Goal: Task Accomplishment & Management: Use online tool/utility

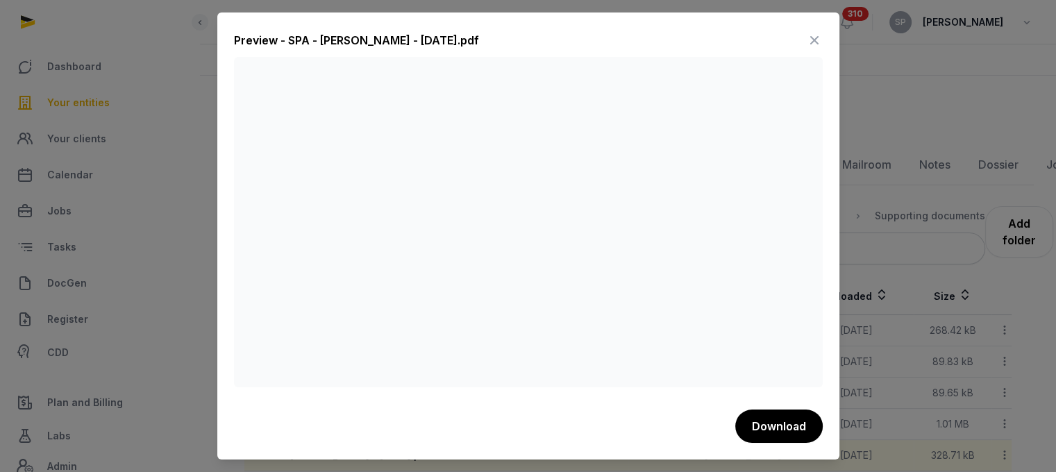
click at [812, 35] on icon at bounding box center [814, 40] width 17 height 22
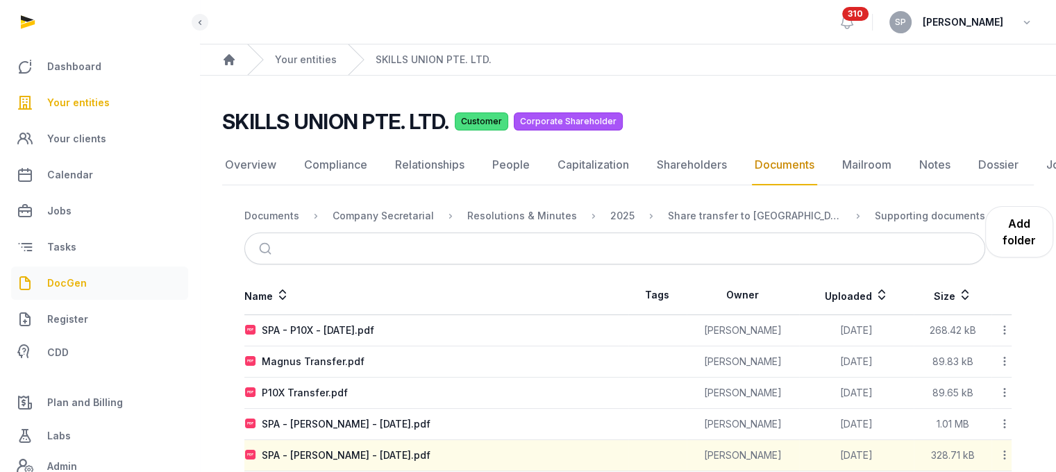
click at [75, 280] on span "DocGen" at bounding box center [67, 283] width 40 height 17
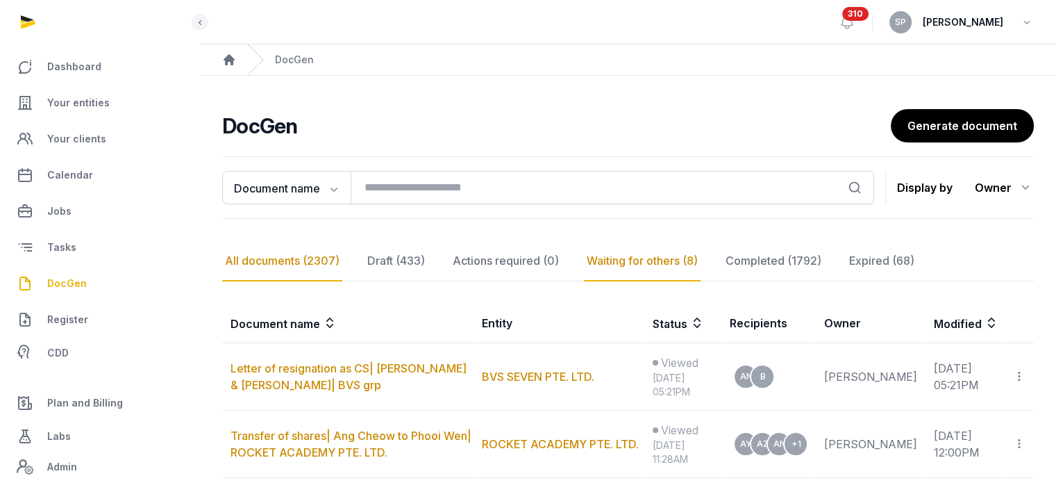
click at [326, 266] on div "All documents (2307)" at bounding box center [282, 261] width 120 height 40
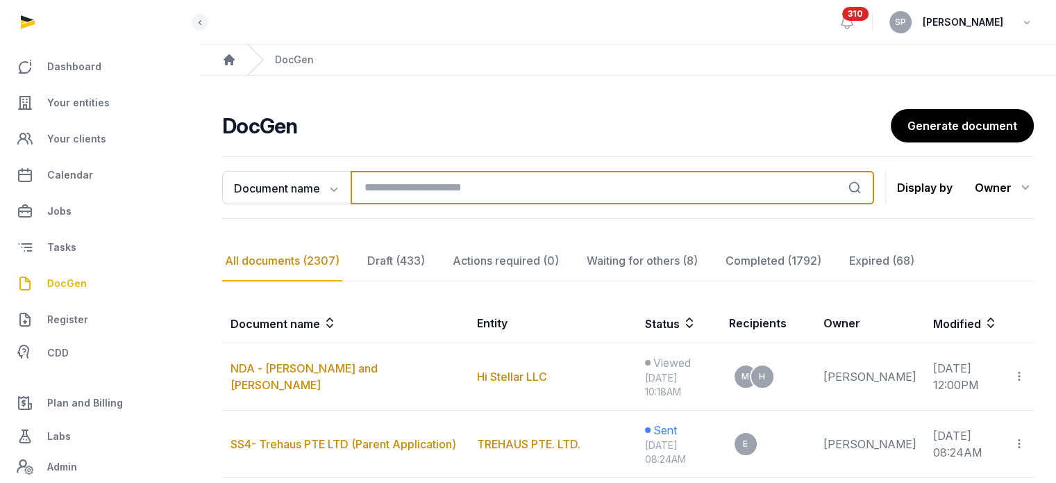
click at [411, 196] on input "search" at bounding box center [612, 187] width 523 height 33
type input "******"
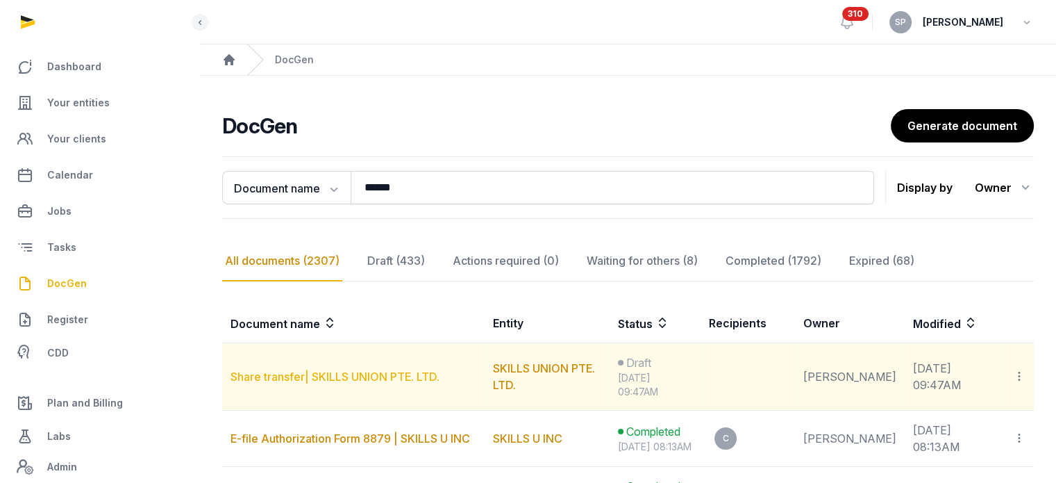
click at [374, 377] on link "Share transfer| SKILLS UNION PTE. LTD." at bounding box center [334, 376] width 209 height 14
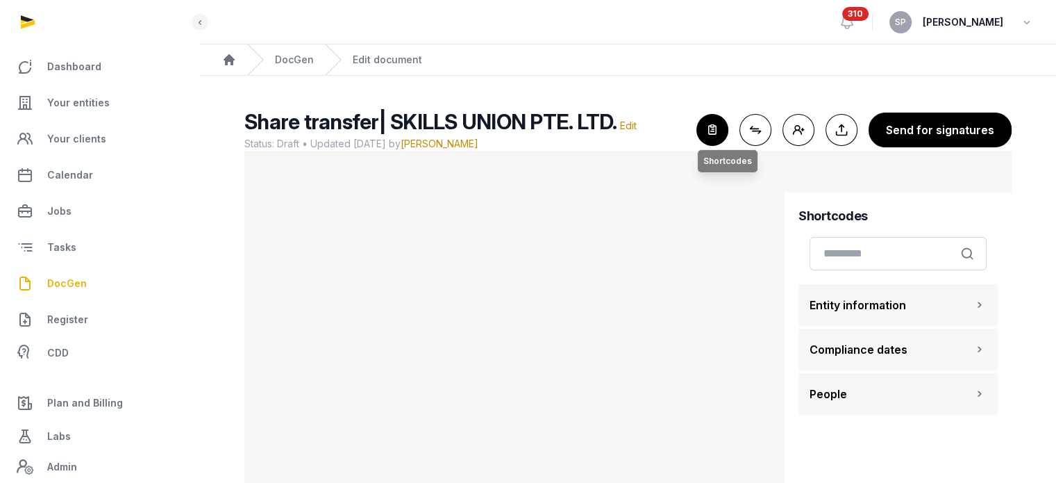
click at [710, 120] on icon "button" at bounding box center [712, 130] width 31 height 31
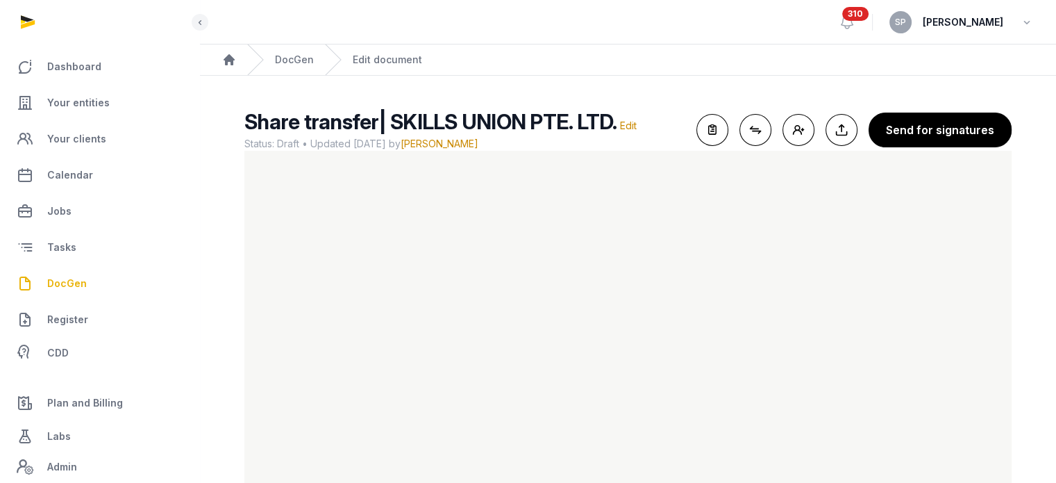
click at [988, 110] on div "Share transfer| SKILLS UNION PTE. LTD. Edit Status: Draft • Updated 2025-08-18 …" at bounding box center [627, 130] width 767 height 42
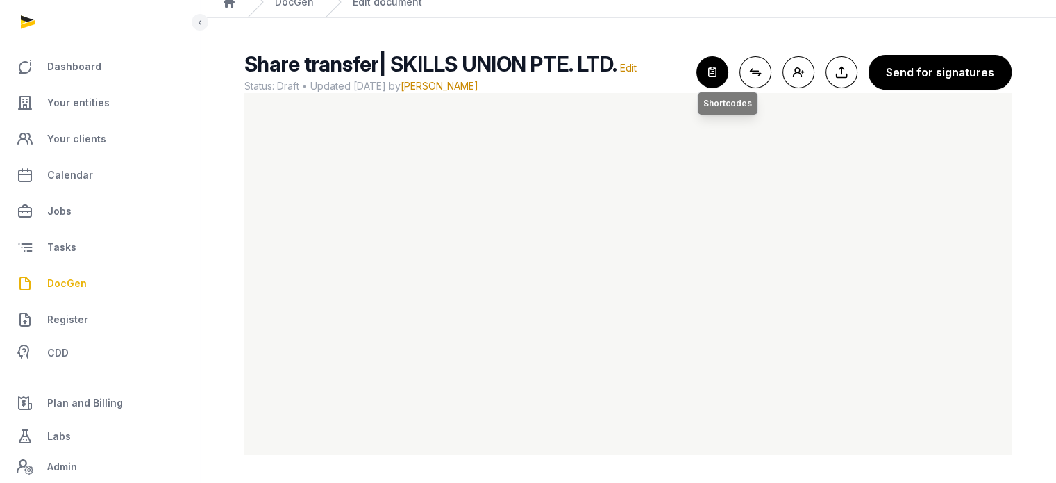
click at [721, 78] on icon "button" at bounding box center [712, 72] width 31 height 31
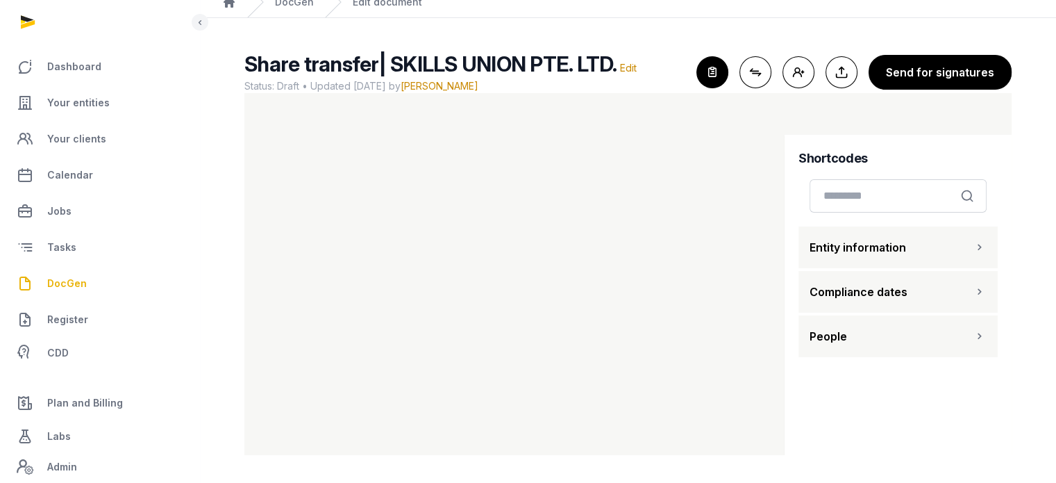
click at [936, 349] on button "People" at bounding box center [897, 336] width 199 height 42
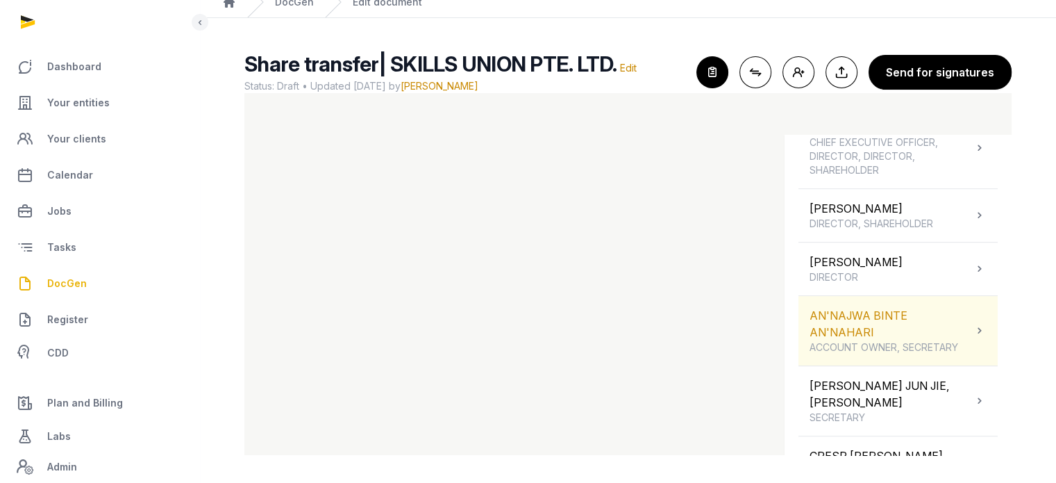
scroll to position [606, 0]
click at [909, 337] on span "ACCOUNT OWNER, SECRETARY" at bounding box center [891, 344] width 163 height 14
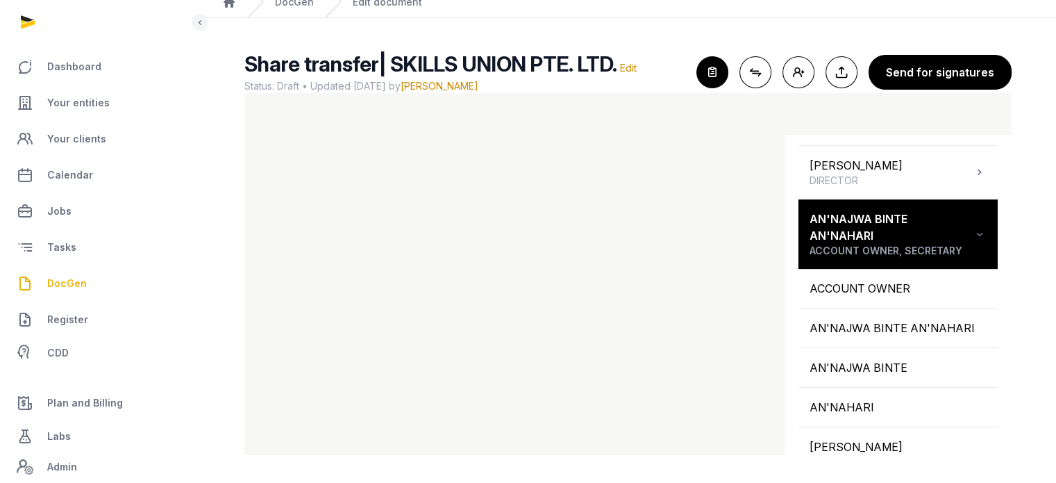
scroll to position [727, 0]
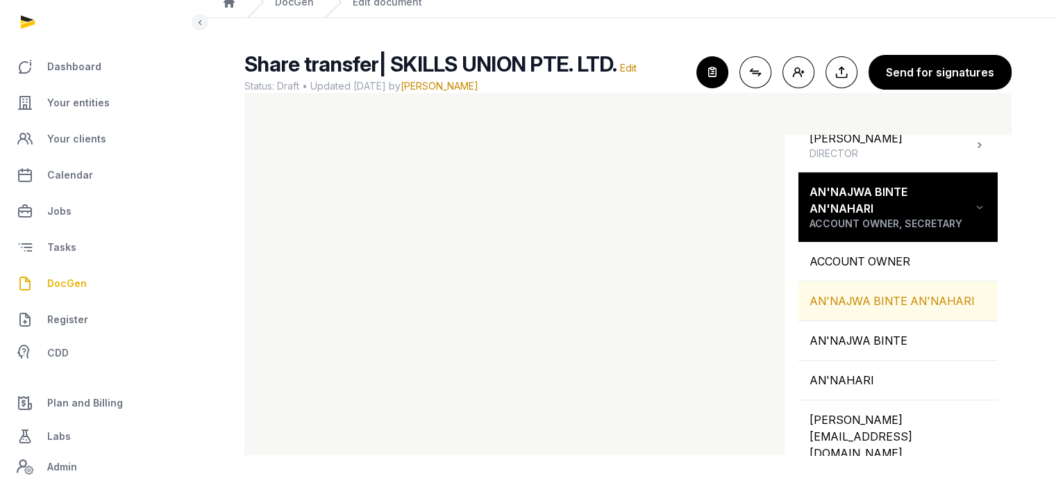
click at [878, 308] on div "AN'NAJWA BINTE AN'NAHARI" at bounding box center [897, 300] width 199 height 39
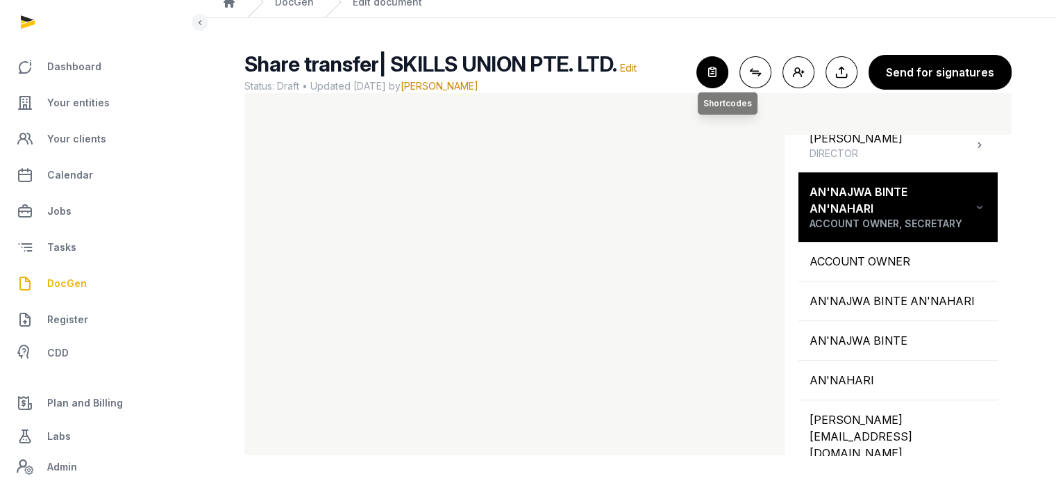
click at [728, 58] on icon "button" at bounding box center [712, 72] width 31 height 31
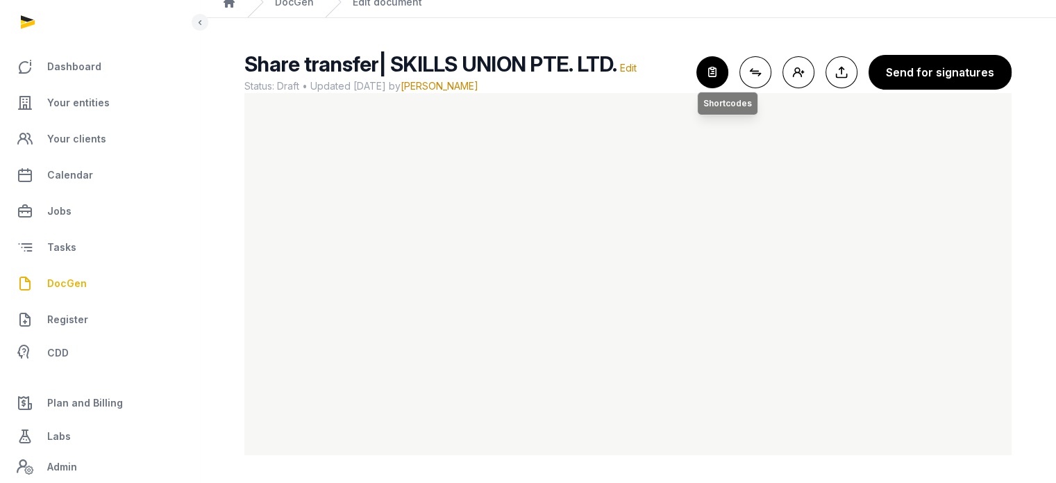
click at [711, 69] on icon "button" at bounding box center [712, 72] width 31 height 31
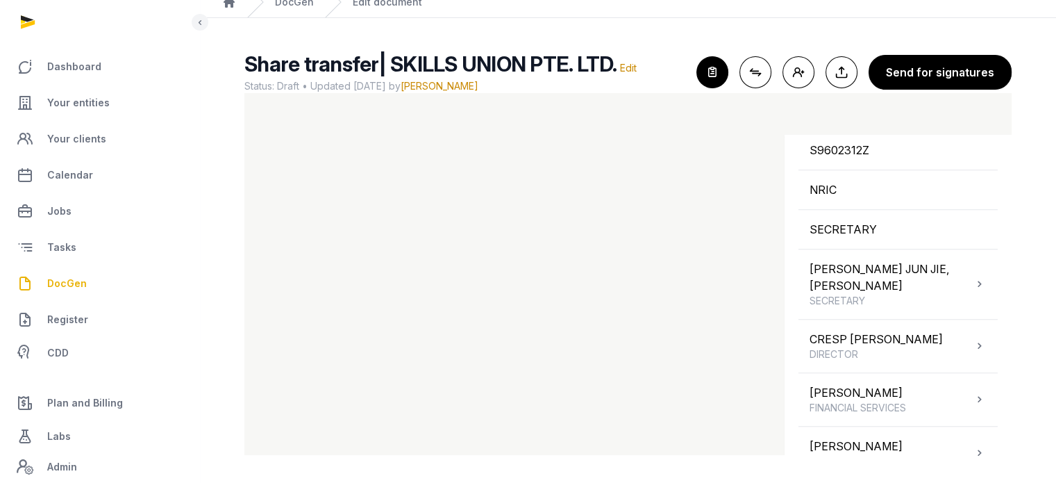
scroll to position [1221, 0]
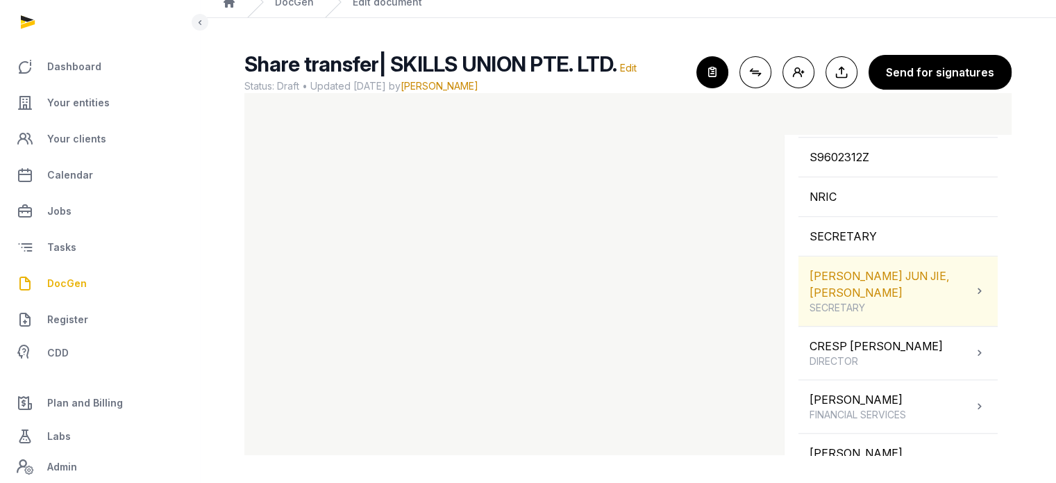
click at [810, 301] on span "SECRETARY" at bounding box center [891, 308] width 163 height 14
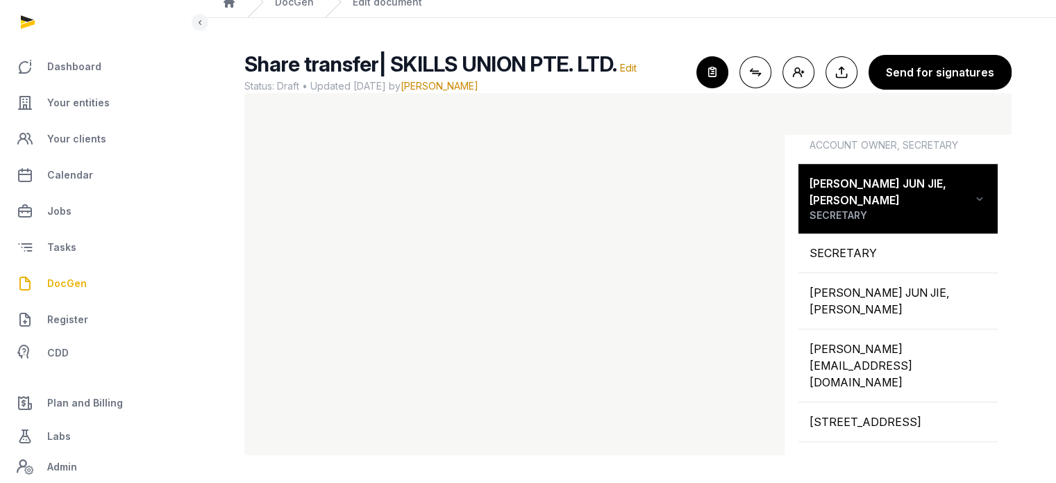
scroll to position [803, 0]
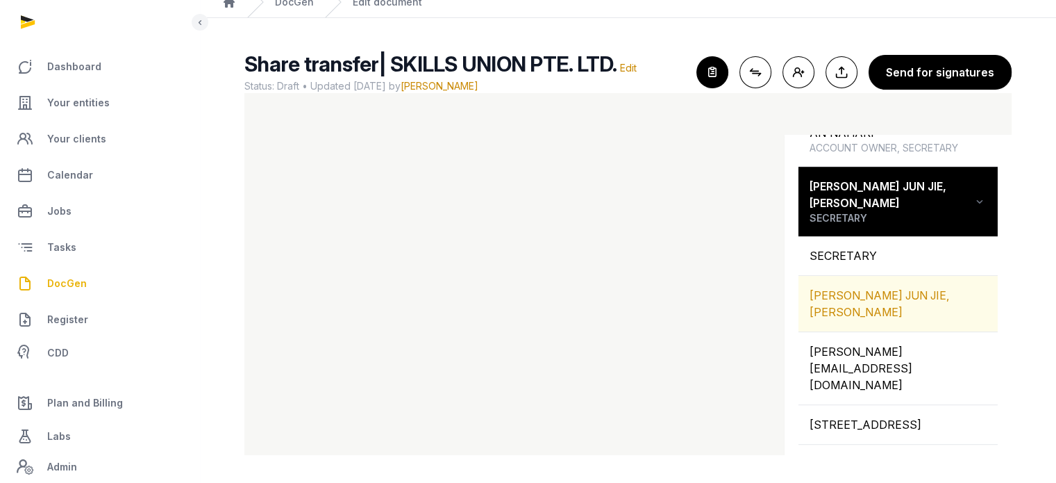
click at [899, 276] on div "ONG JUN JIE, BENJAMIN" at bounding box center [897, 304] width 199 height 56
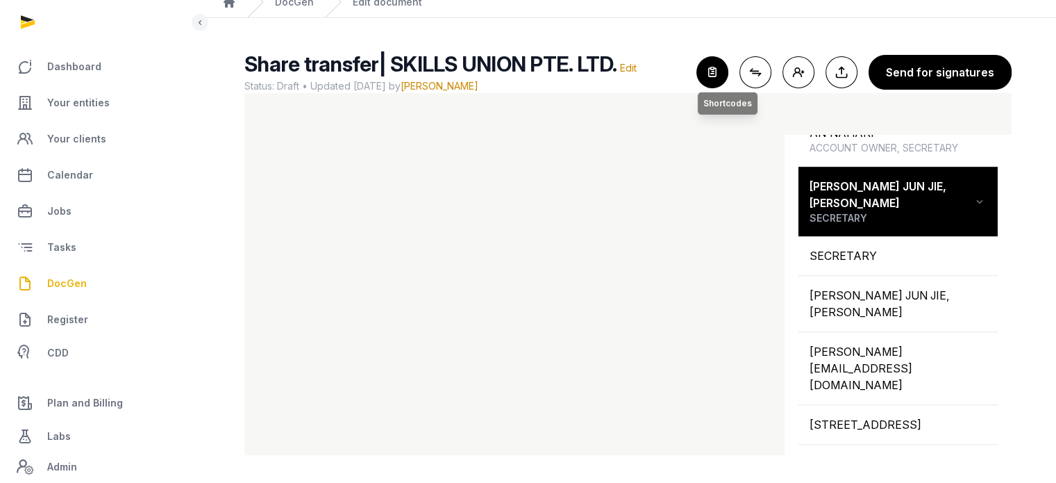
click at [719, 69] on icon "button" at bounding box center [712, 72] width 31 height 31
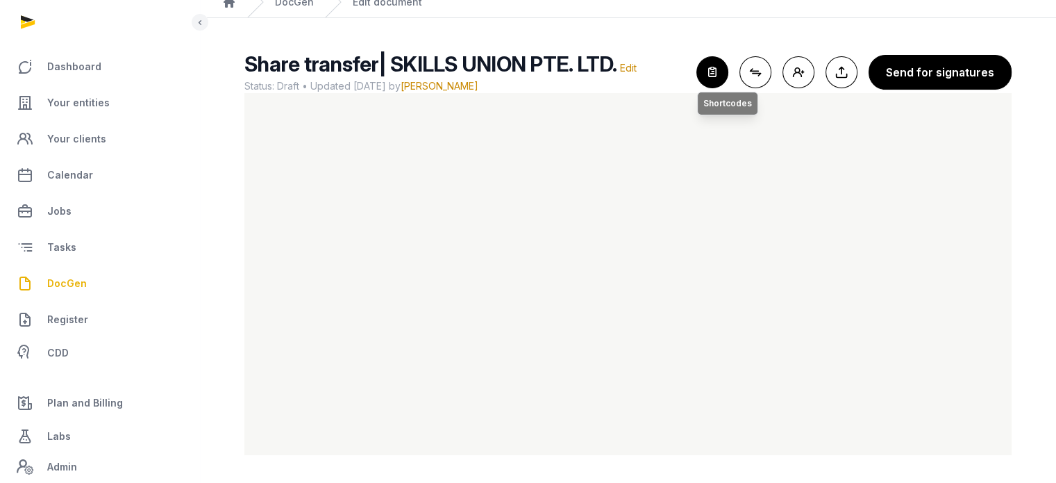
click at [718, 76] on icon "button" at bounding box center [712, 72] width 31 height 31
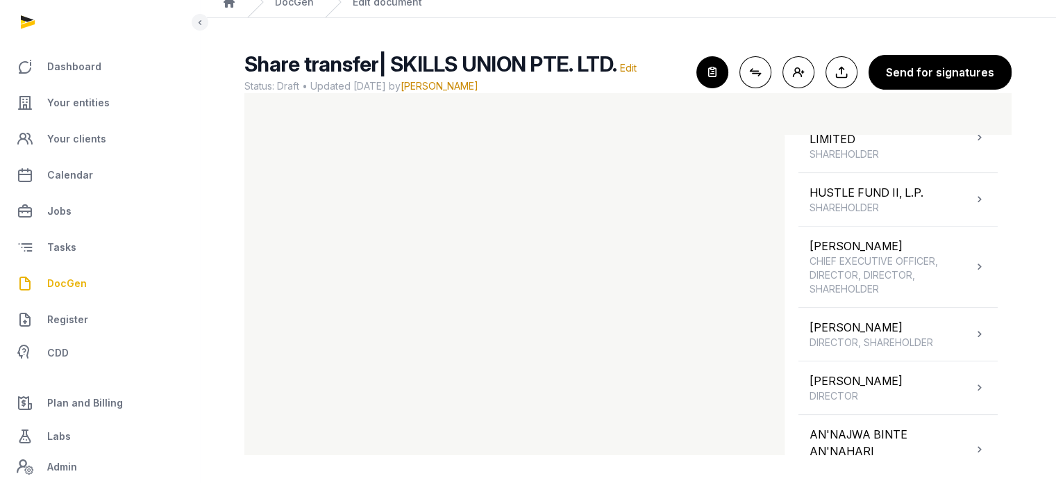
scroll to position [542, 0]
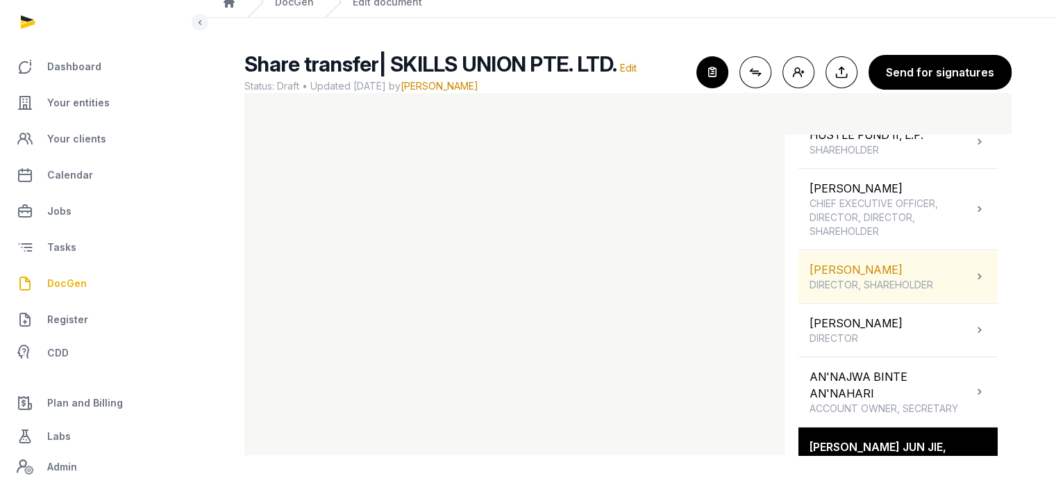
click at [871, 278] on span "DIRECTOR, SHAREHOLDER" at bounding box center [872, 285] width 124 height 14
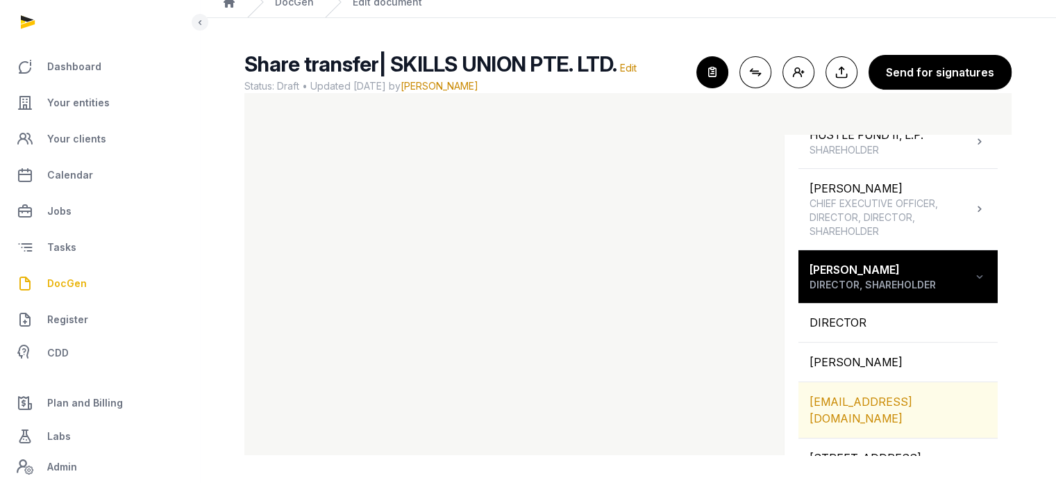
click at [897, 387] on div "NEILHAYWARD21@GMAIL.COM" at bounding box center [897, 410] width 199 height 56
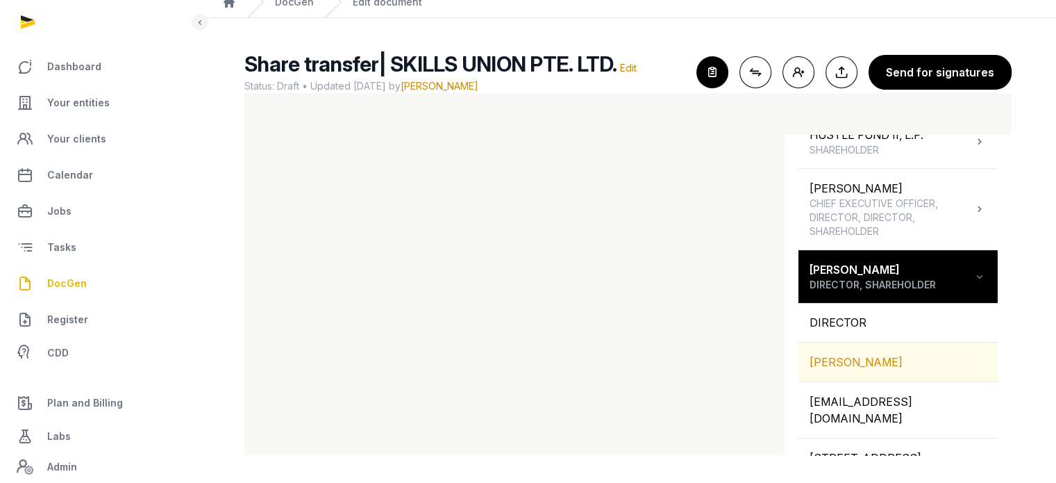
click at [872, 342] on div "HAYWARD NEIL" at bounding box center [897, 361] width 199 height 39
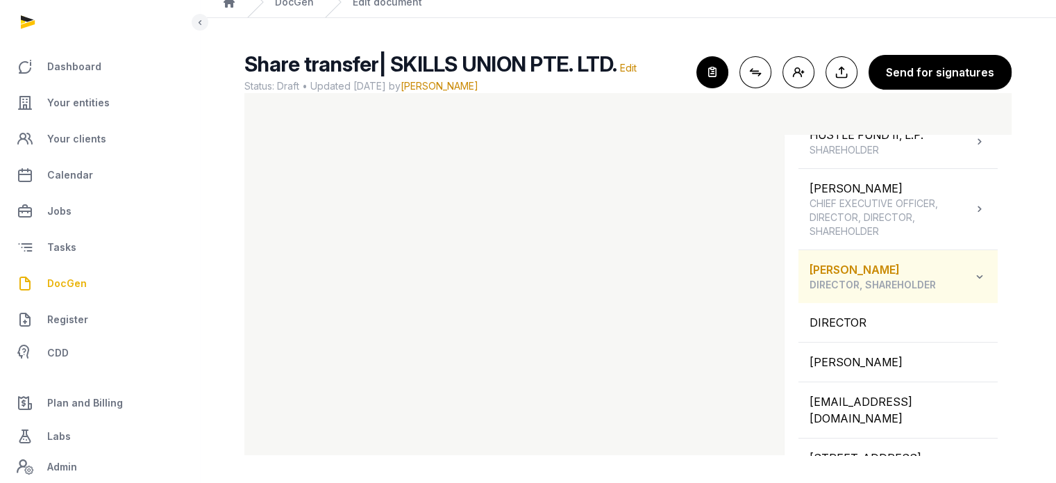
click at [973, 268] on icon at bounding box center [980, 276] width 14 height 17
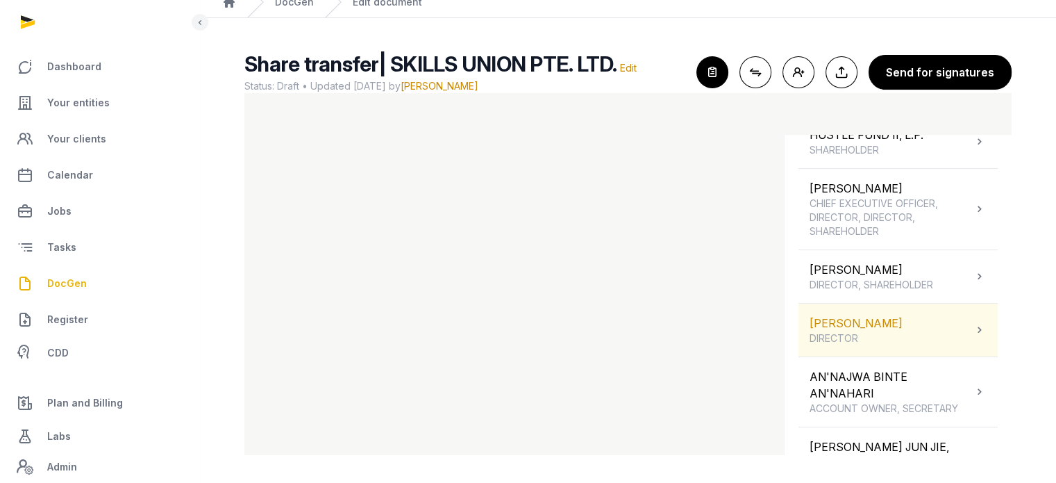
click at [973, 324] on icon at bounding box center [980, 329] width 14 height 17
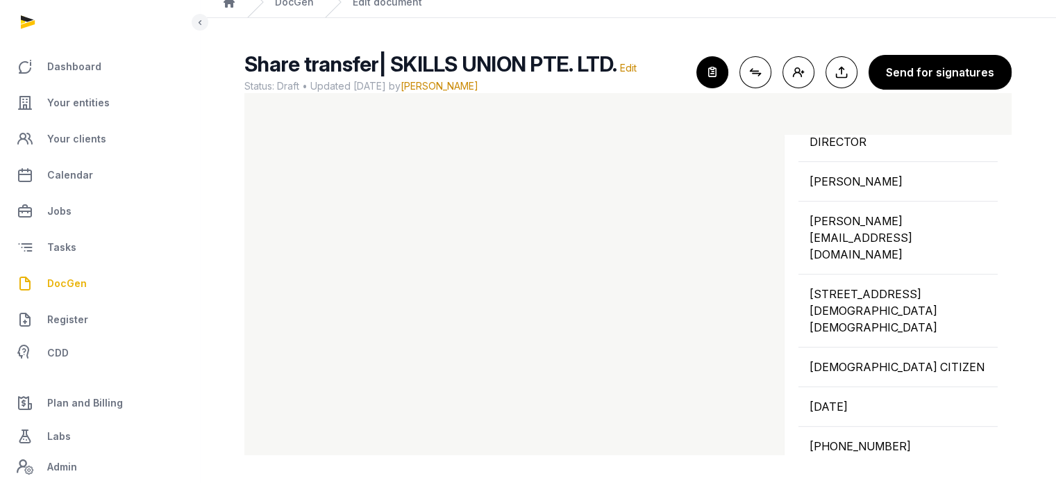
scroll to position [780, 0]
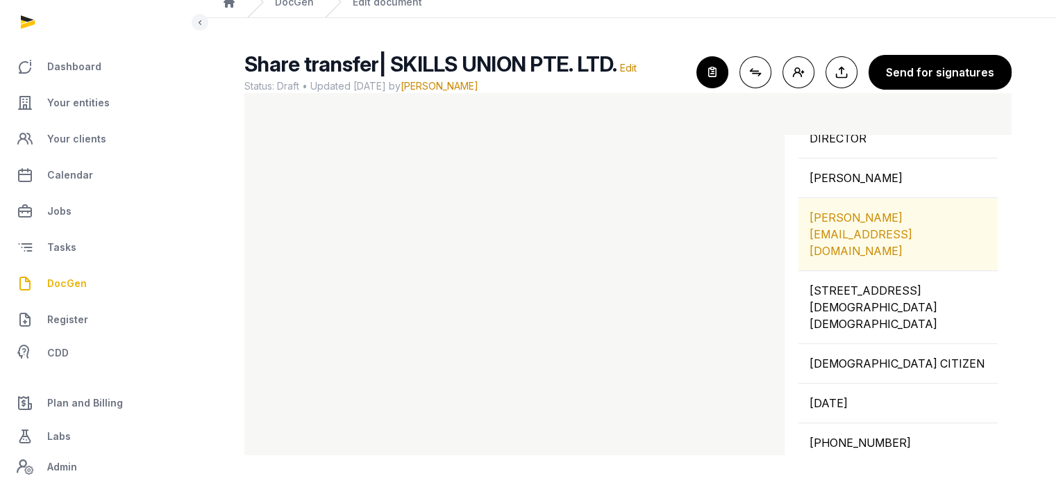
click at [880, 233] on div "ALEXANDER.YAN@TRENTGLOBAL.EDU.SG" at bounding box center [897, 234] width 199 height 72
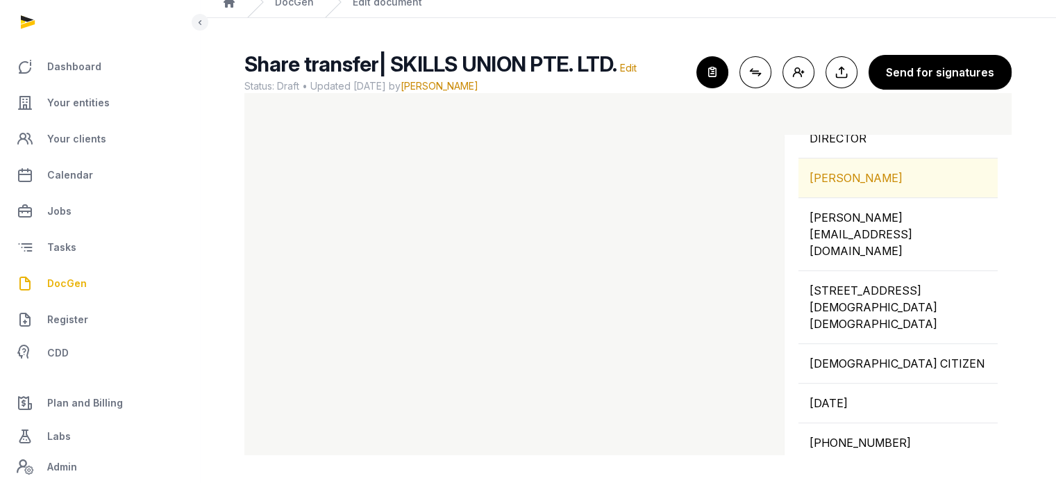
click at [845, 195] on div "ALEXANDER BENEDICT YAN YAOHENG" at bounding box center [897, 177] width 199 height 39
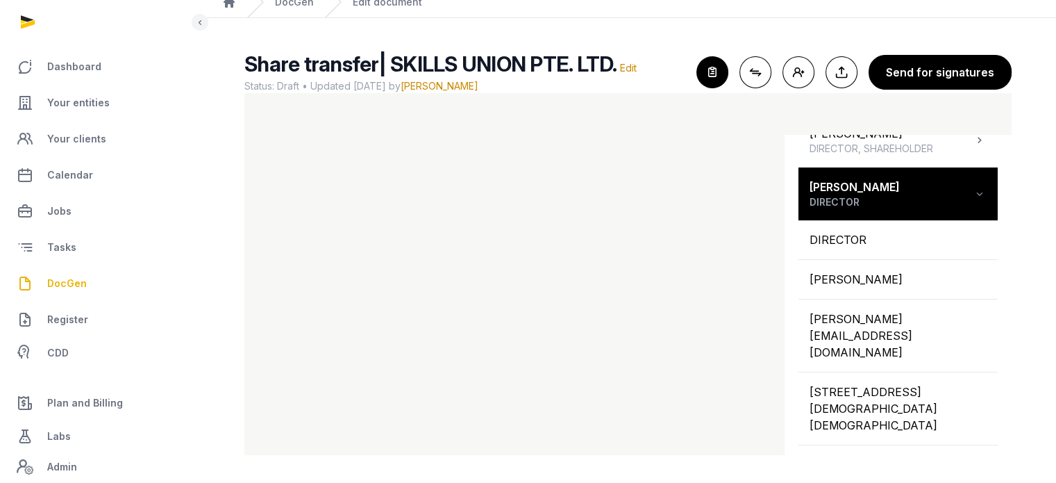
scroll to position [669, 0]
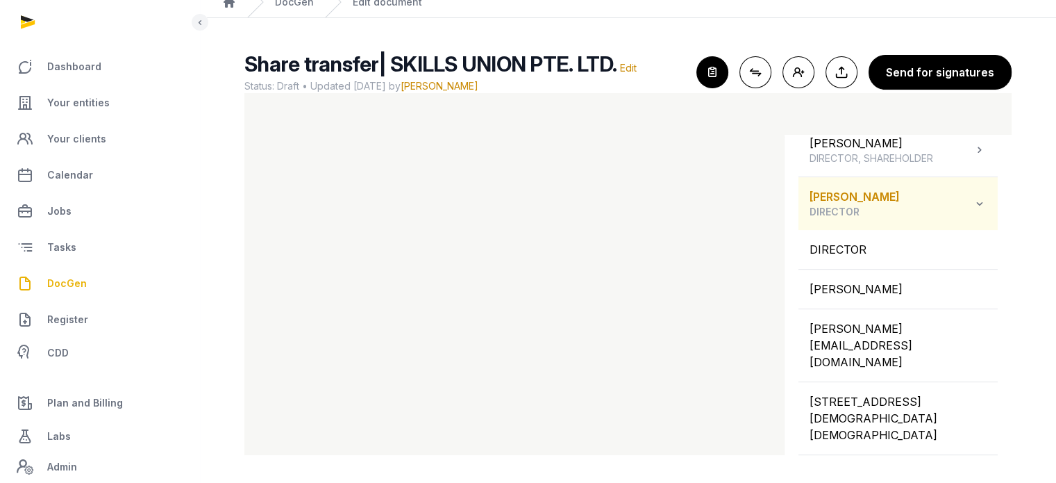
click at [900, 194] on div "ALEXANDER BENEDICT YAN YAOHENG DIRECTOR" at bounding box center [855, 203] width 90 height 31
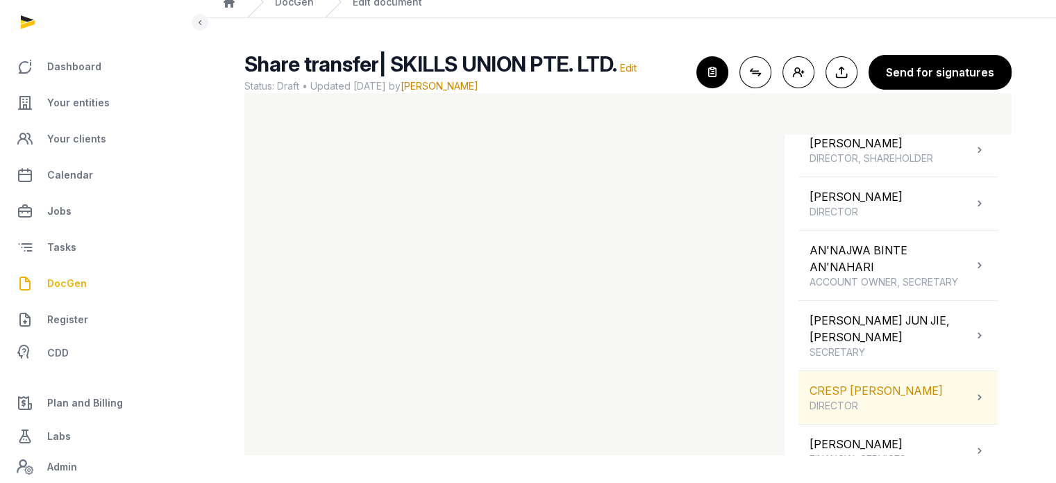
click at [936, 386] on div "CRESP NICOLA LOUISE DIRECTOR" at bounding box center [897, 397] width 199 height 53
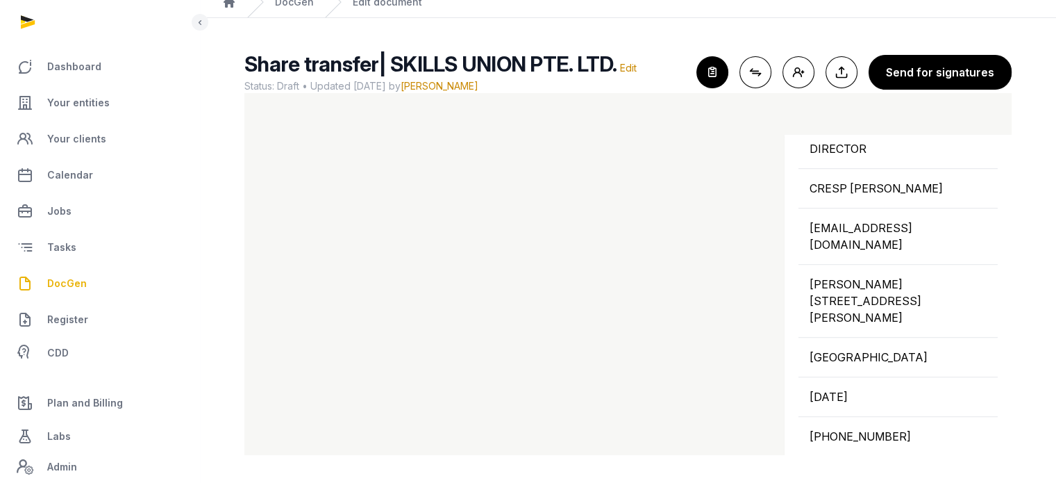
scroll to position [972, 0]
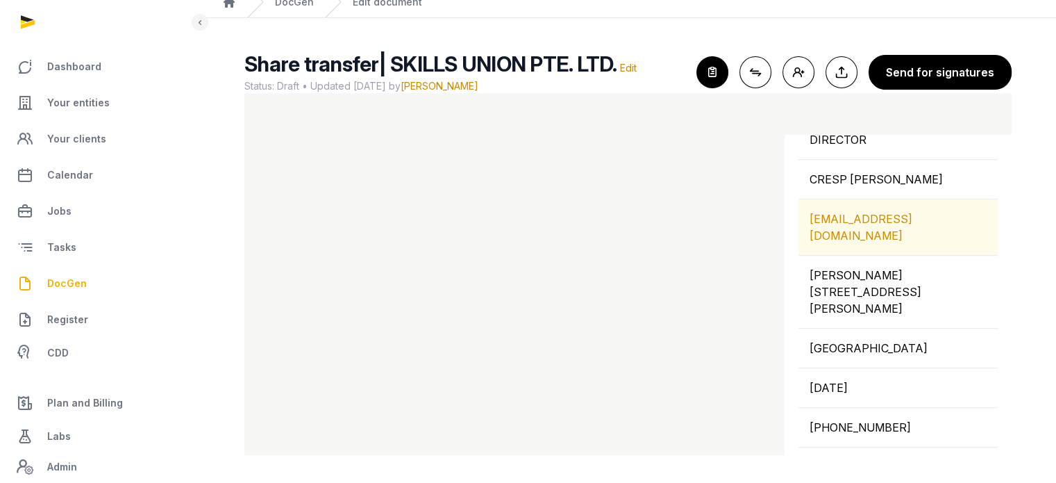
click at [891, 199] on div "NCRESP@OES.EDU.AU" at bounding box center [897, 227] width 199 height 56
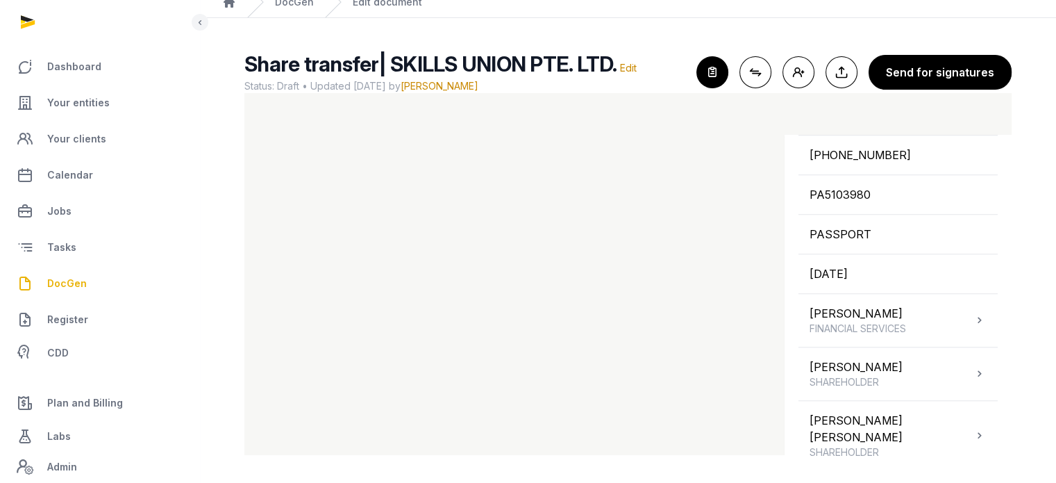
scroll to position [1248, 0]
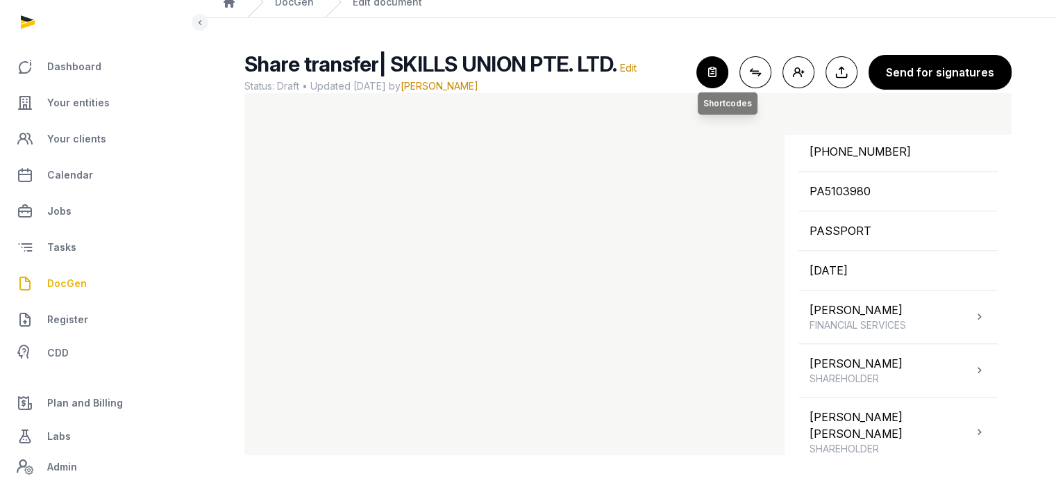
click at [713, 71] on icon "button" at bounding box center [712, 72] width 31 height 31
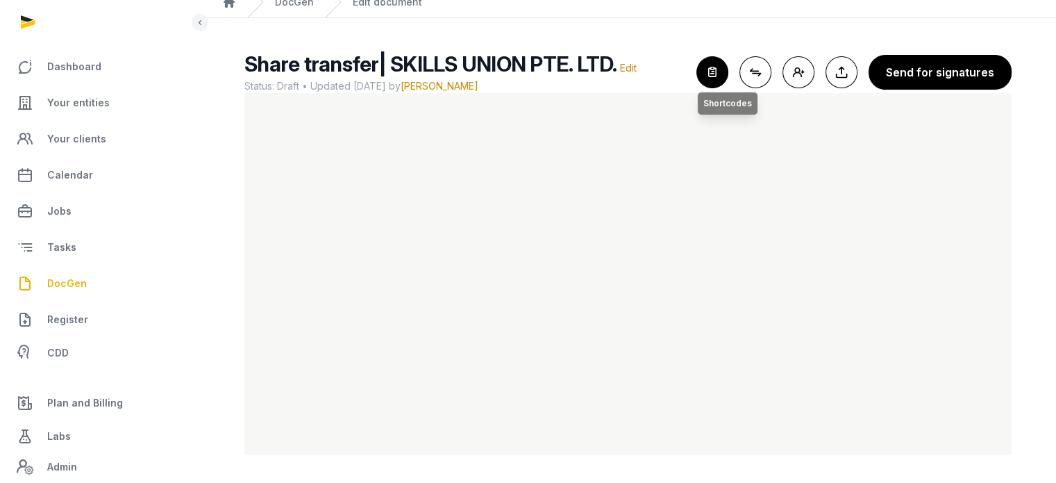
click at [721, 72] on icon "button" at bounding box center [712, 72] width 31 height 31
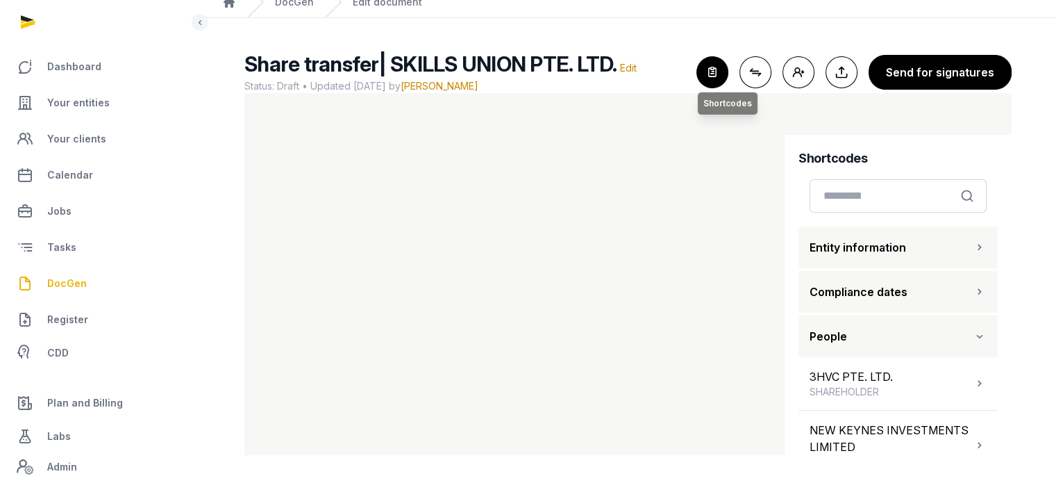
click at [721, 72] on icon "button" at bounding box center [712, 72] width 31 height 31
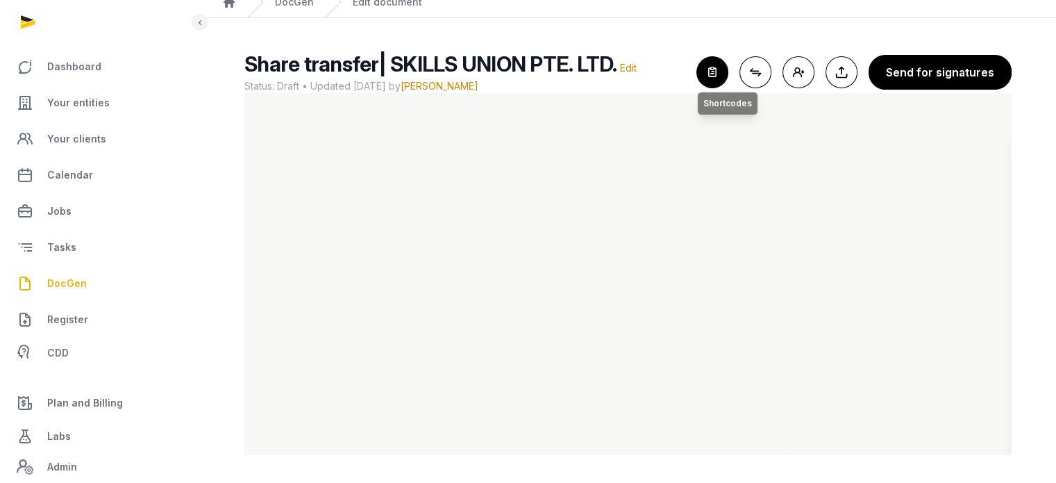
click at [721, 72] on icon "button" at bounding box center [712, 72] width 31 height 31
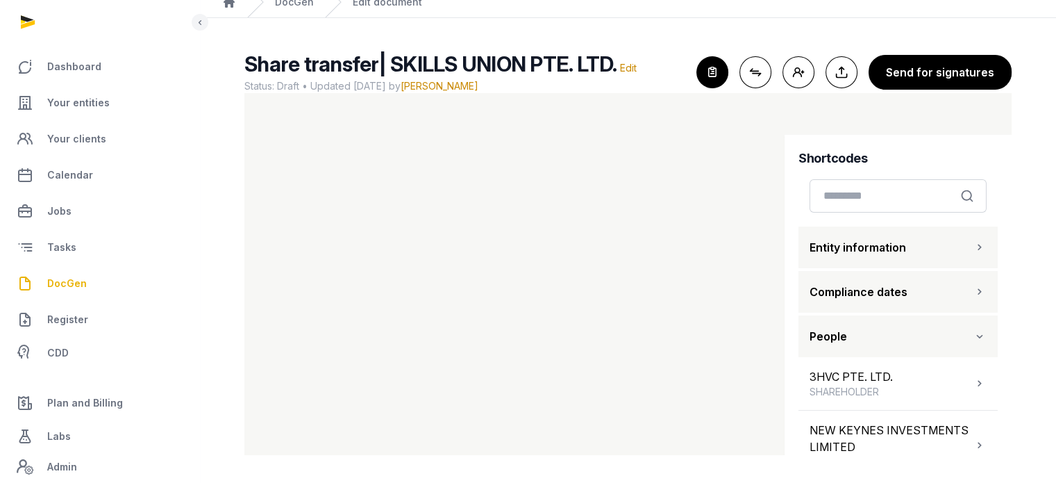
drag, startPoint x: 1000, startPoint y: 176, endPoint x: 1009, endPoint y: 201, distance: 25.9
click at [1009, 201] on div "Shortcodes Search Entity information Compliance dates People 3HVC PTE. LTD. SHA…" at bounding box center [898, 305] width 227 height 340
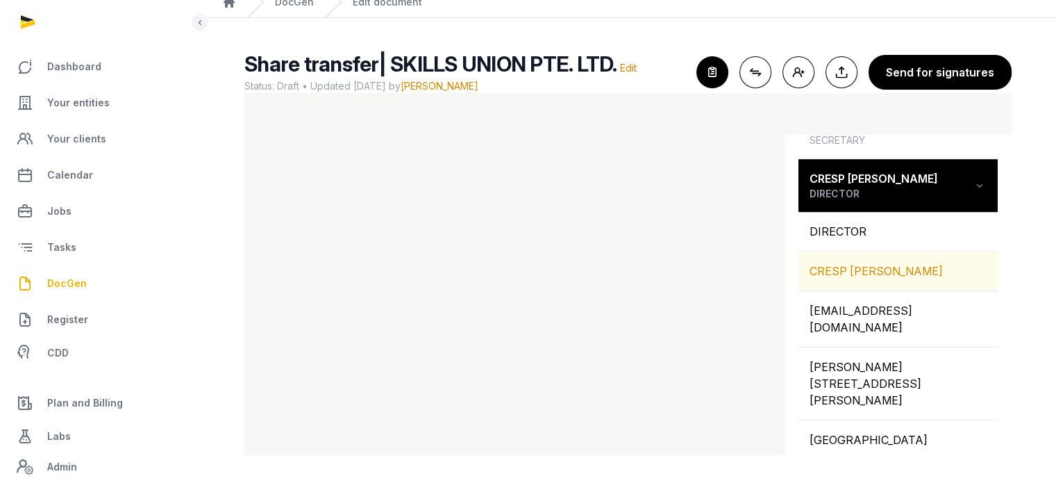
scroll to position [854, 0]
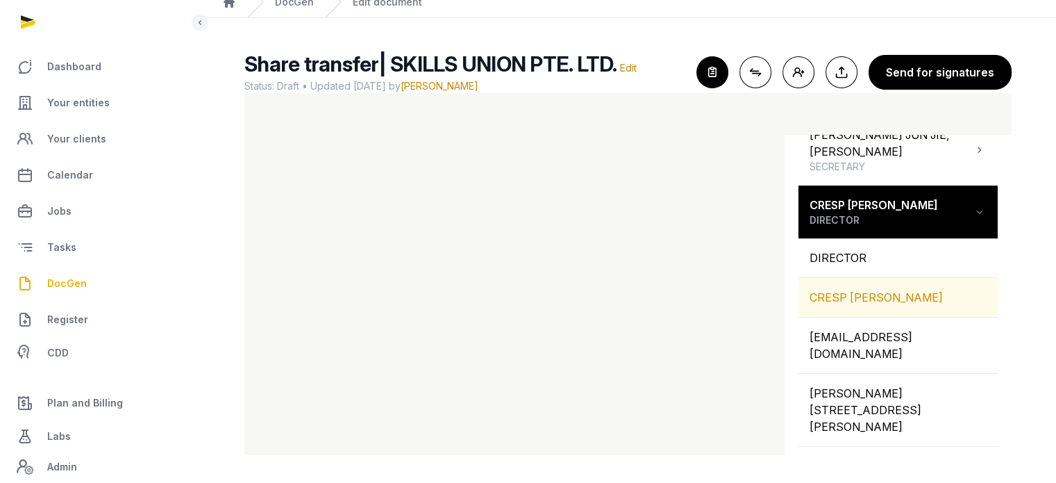
click at [879, 278] on div "CRESP NICOLA LOUISE" at bounding box center [897, 297] width 199 height 39
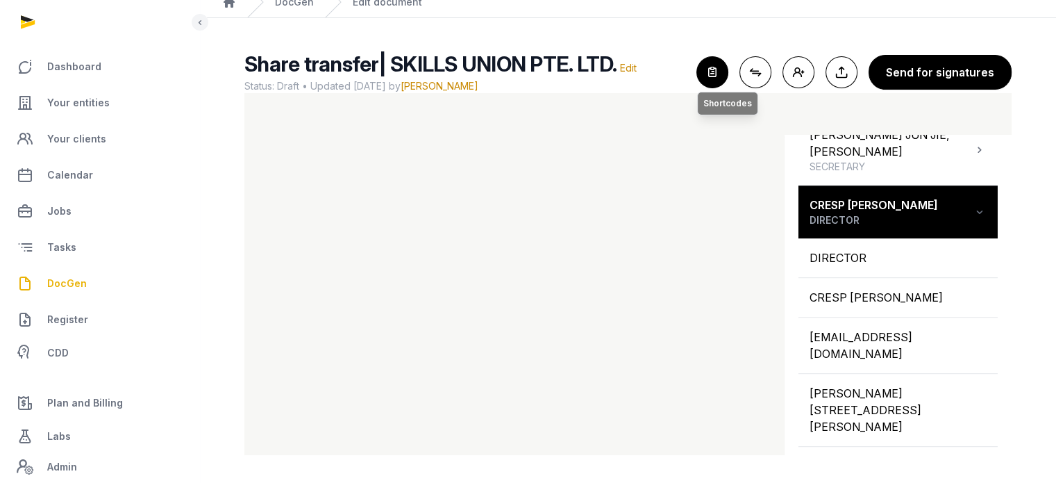
click at [708, 73] on icon "button" at bounding box center [712, 72] width 31 height 31
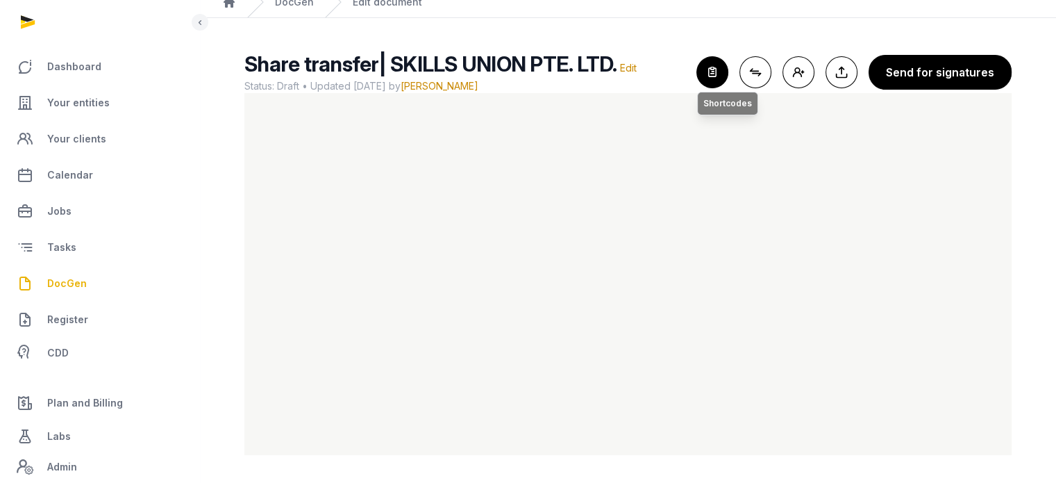
click at [722, 72] on icon "button" at bounding box center [712, 72] width 31 height 31
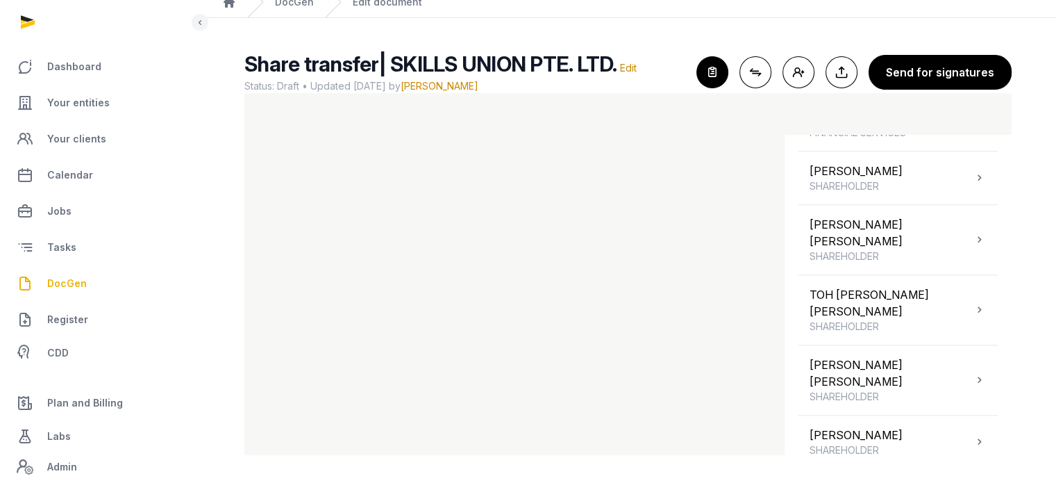
scroll to position [1417, 0]
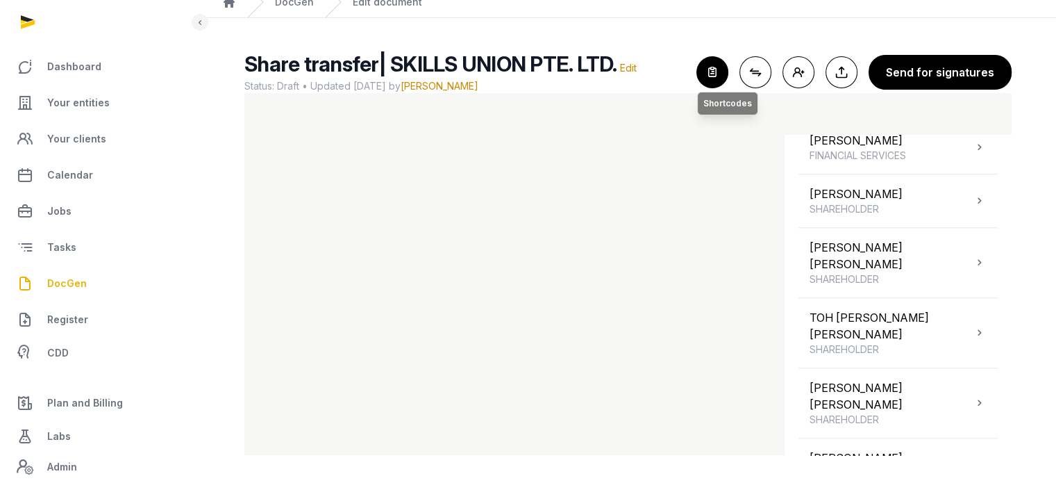
click at [719, 77] on icon "button" at bounding box center [712, 72] width 31 height 31
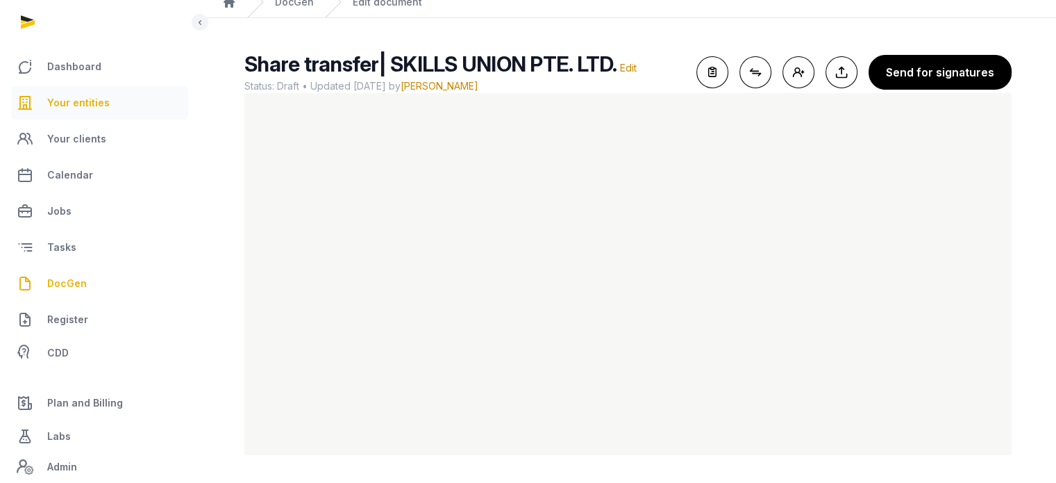
click at [76, 93] on link "Your entities" at bounding box center [99, 102] width 177 height 33
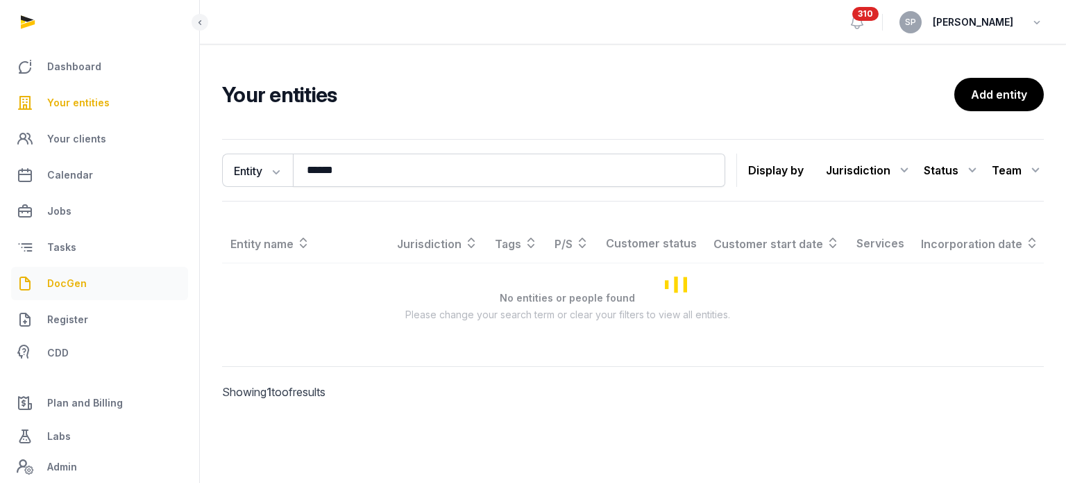
click at [92, 287] on link "DocGen" at bounding box center [99, 283] width 177 height 33
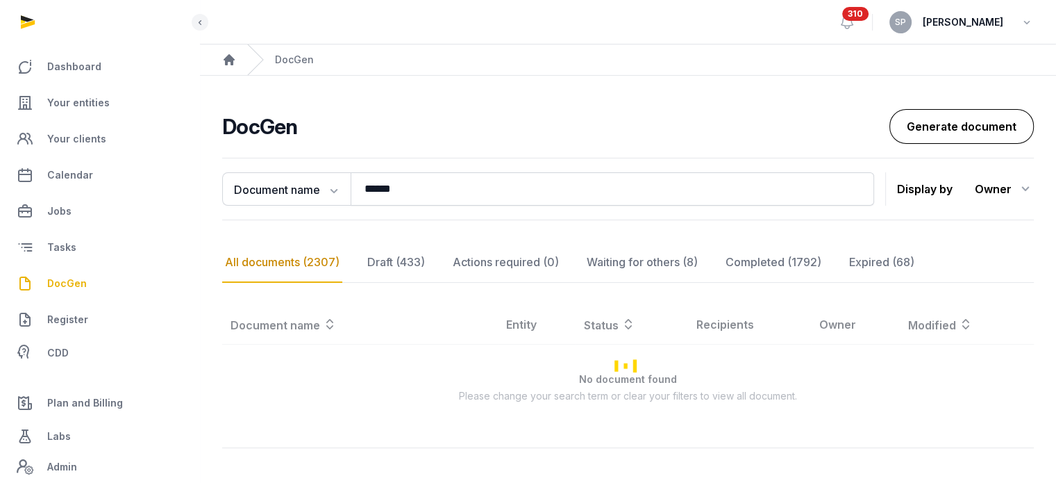
click at [955, 128] on link "Generate document" at bounding box center [961, 126] width 144 height 35
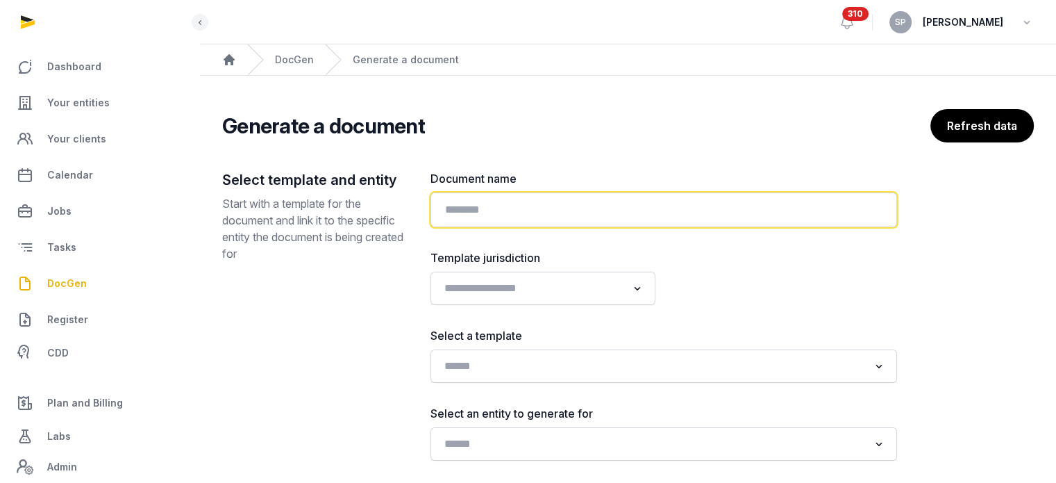
click at [620, 208] on input "text" at bounding box center [663, 209] width 467 height 35
type input "**********"
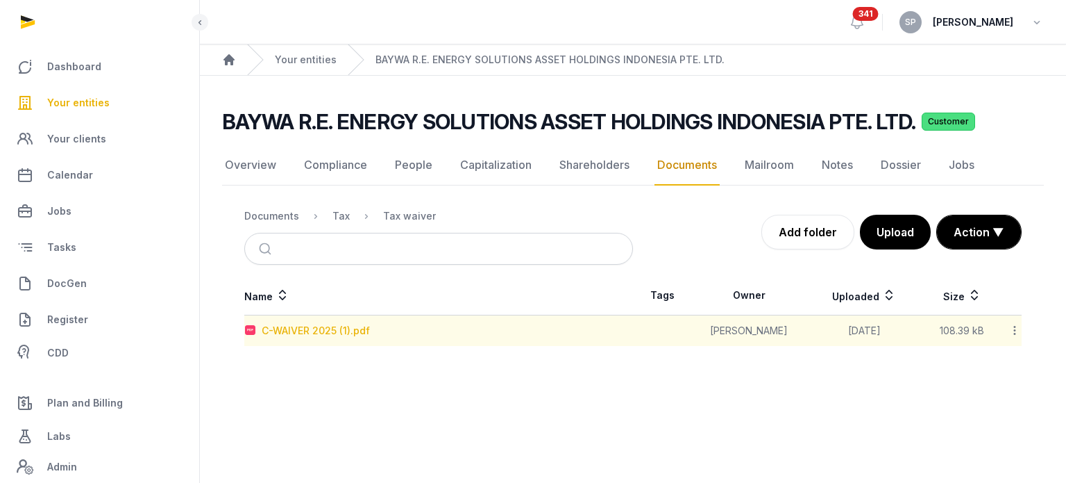
click at [299, 324] on div "C-WAIVER 2025 (1).pdf" at bounding box center [316, 331] width 108 height 14
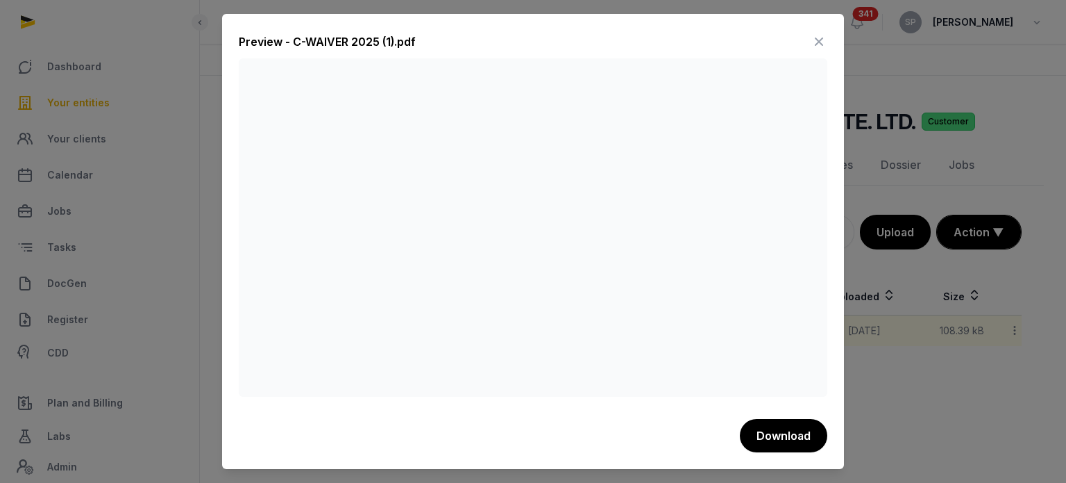
click at [819, 37] on icon at bounding box center [819, 42] width 17 height 22
